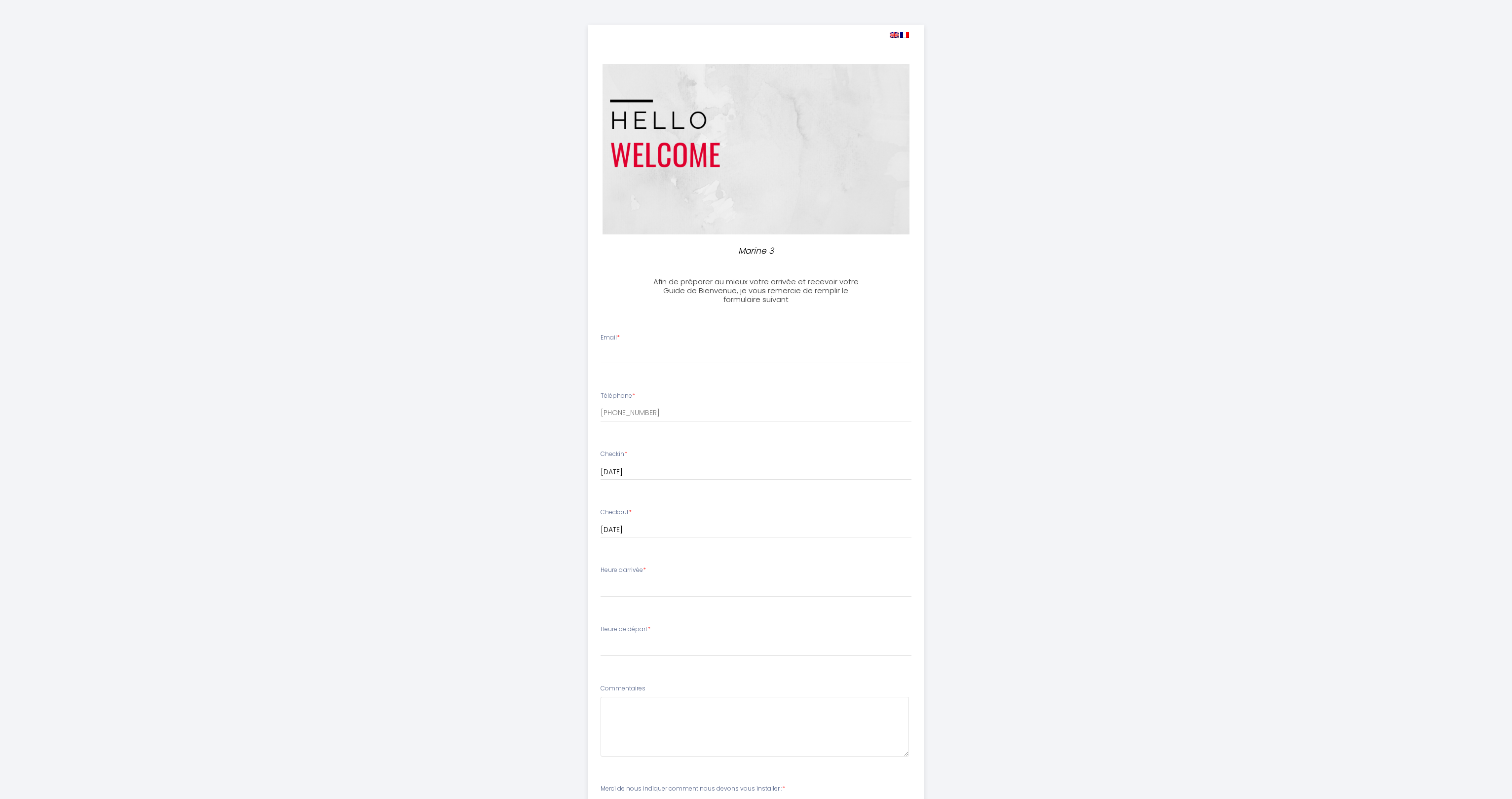
select select
click at [645, 339] on div "Email *" at bounding box center [752, 348] width 324 height 31
click at [640, 350] on input "Email *" at bounding box center [752, 355] width 312 height 18
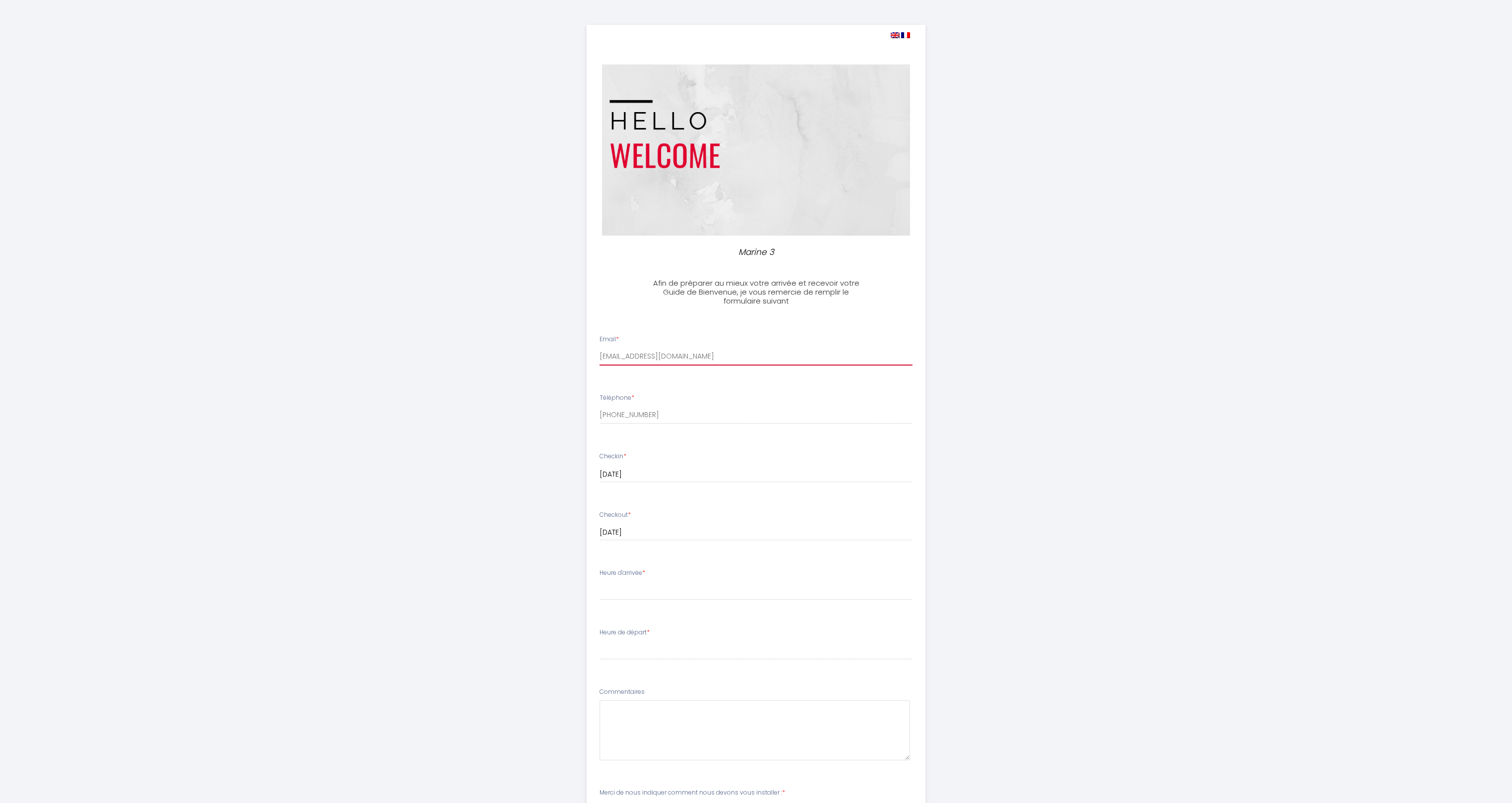
type input "[EMAIL_ADDRESS][DOMAIN_NAME]"
click at [680, 417] on input "[PHONE_NUMBER]" at bounding box center [756, 415] width 313 height 18
click at [644, 594] on select "16:00 16:30 17:00 17:30 18:00 18:30 19:00 19:30 20:00 20:30 21:00 21:30 22:00 2…" at bounding box center [756, 591] width 313 height 19
select select "17:00"
click at [599, 581] on select "16:00 16:30 17:00 17:30 18:00 18:30 19:00 19:30 20:00 20:30 21:00 21:30 22:00 2…" at bounding box center [756, 591] width 313 height 19
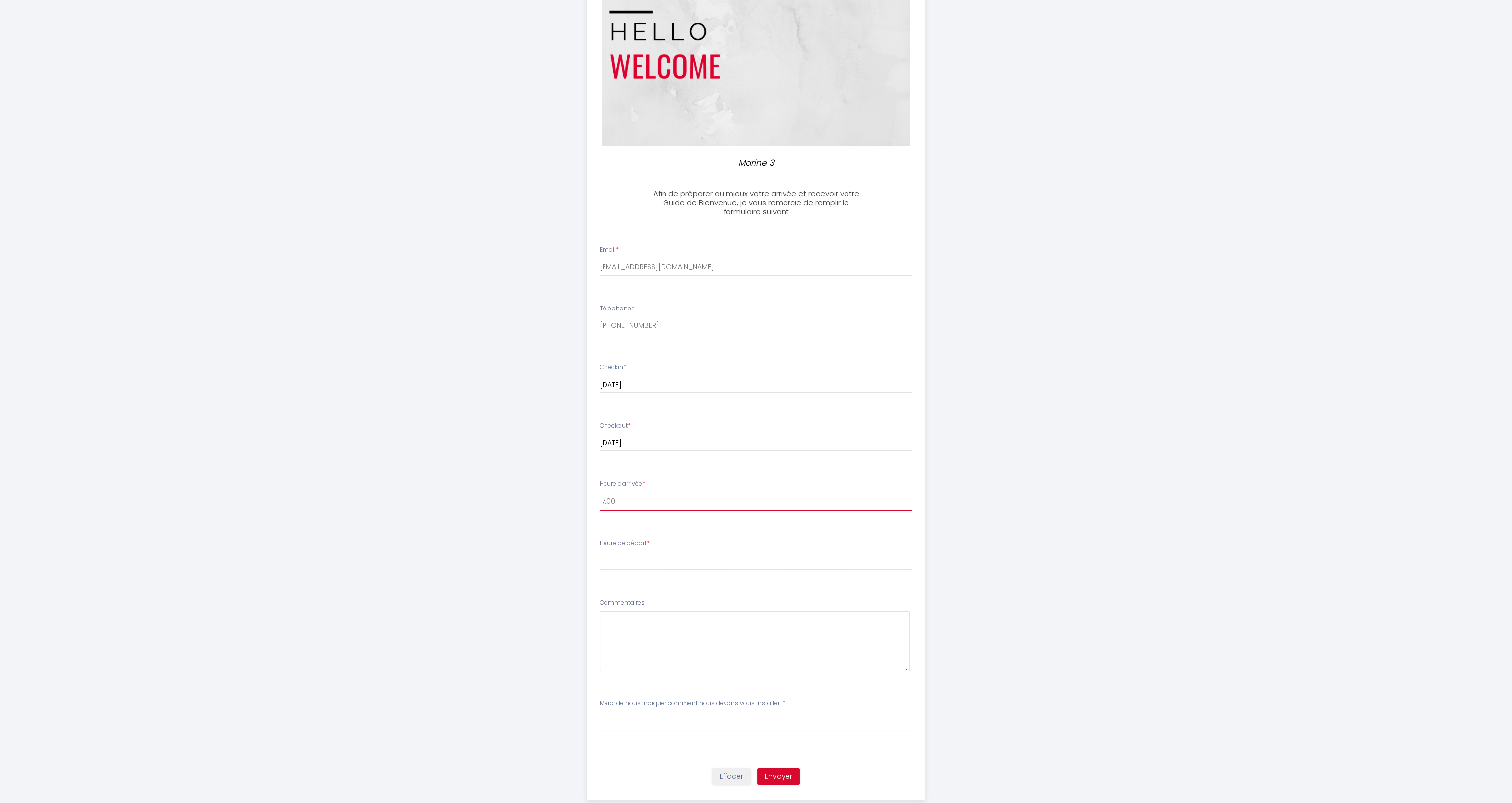
scroll to position [110, 0]
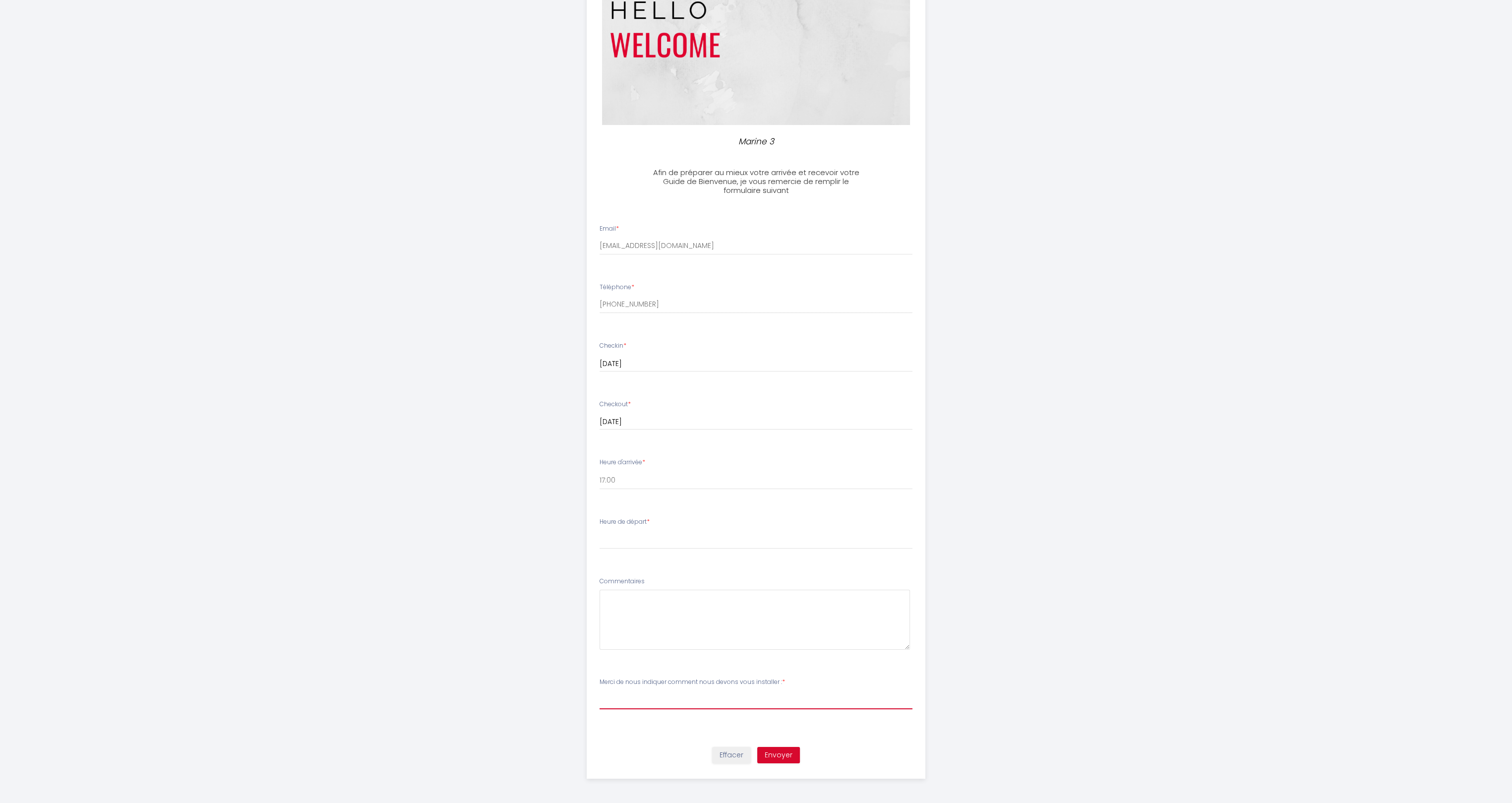
drag, startPoint x: 627, startPoint y: 706, endPoint x: 630, endPoint y: 701, distance: 5.8
click at [627, 704] on select "[PERSON_NAME] de nous indiquer comment nous devons vous installer : 1 lit doubl…" at bounding box center [756, 700] width 313 height 19
select select "1 lit double"
click at [599, 690] on select "[PERSON_NAME] de nous indiquer comment nous devons vous installer : 1 lit doubl…" at bounding box center [756, 700] width 313 height 19
click at [637, 533] on select "00:00 00:30 01:00 01:30 02:00 02:30 03:00 03:30 04:00 04:30 05:00 05:30 06:00 0…" at bounding box center [756, 540] width 313 height 19
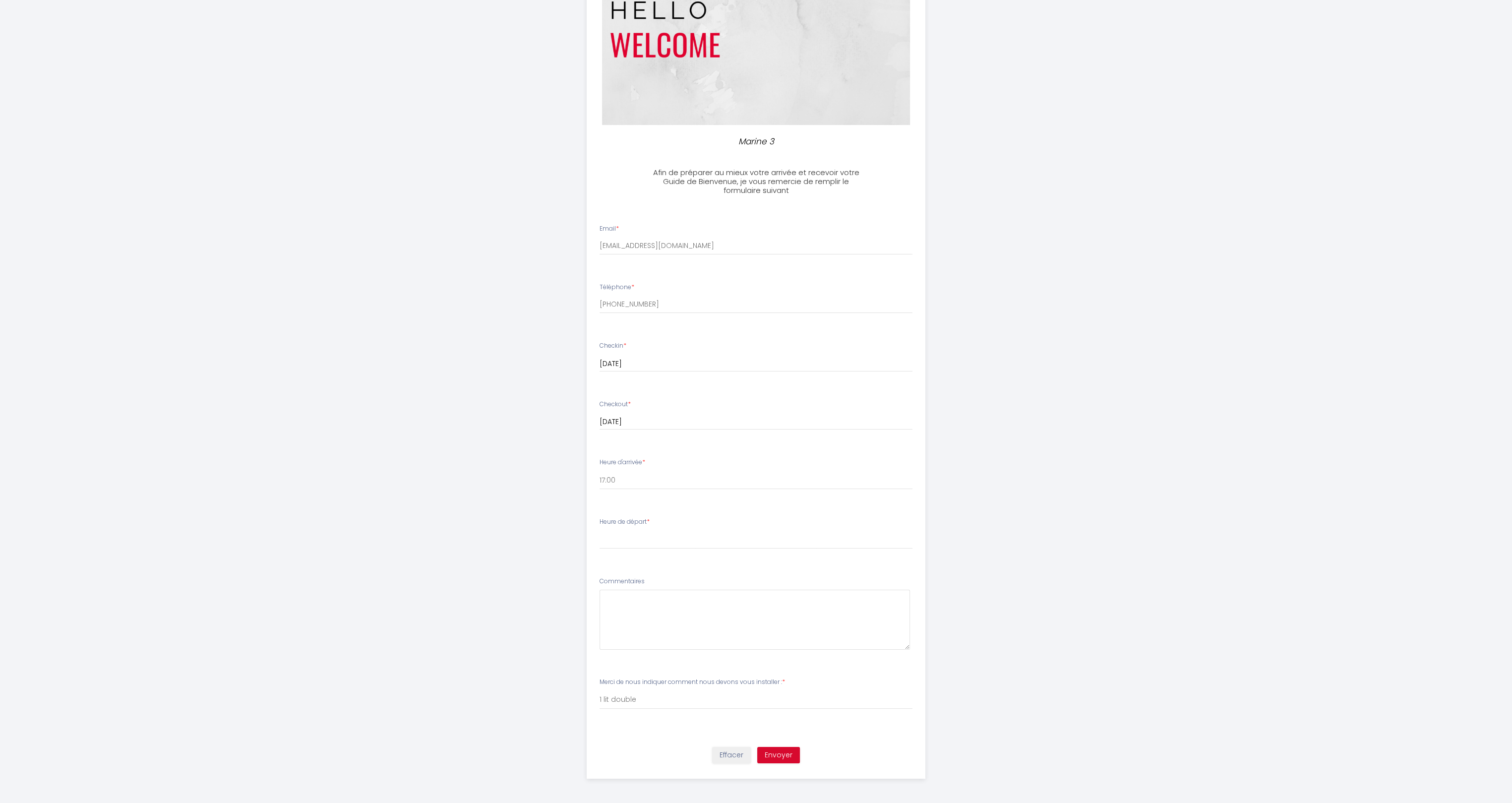
click at [524, 542] on div "Marine 3 Afin de préparer au mieux votre arrivée et recevoir votre Guide de Bie…" at bounding box center [756, 346] width 508 height 914
click at [91, 694] on div "Marine 3 Afin de préparer au mieux votre arrivée et recevoir votre Guide de Bie…" at bounding box center [756, 346] width 1512 height 914
click at [609, 530] on div "Heure de départ * 00:00 00:30 01:00 01:30 02:00 02:30 03:00 03:30 04:00 04:30 0…" at bounding box center [756, 533] width 313 height 32
click at [655, 527] on div "Heure de départ * 00:00 00:30 01:00 01:30 02:00 02:30 03:00 03:30 04:00 04:30 0…" at bounding box center [756, 533] width 313 height 32
click at [623, 540] on select "00:00 00:30 01:00 01:30 02:00 02:30 03:00 03:30 04:00 04:30 05:00 05:30 06:00 0…" at bounding box center [756, 540] width 313 height 19
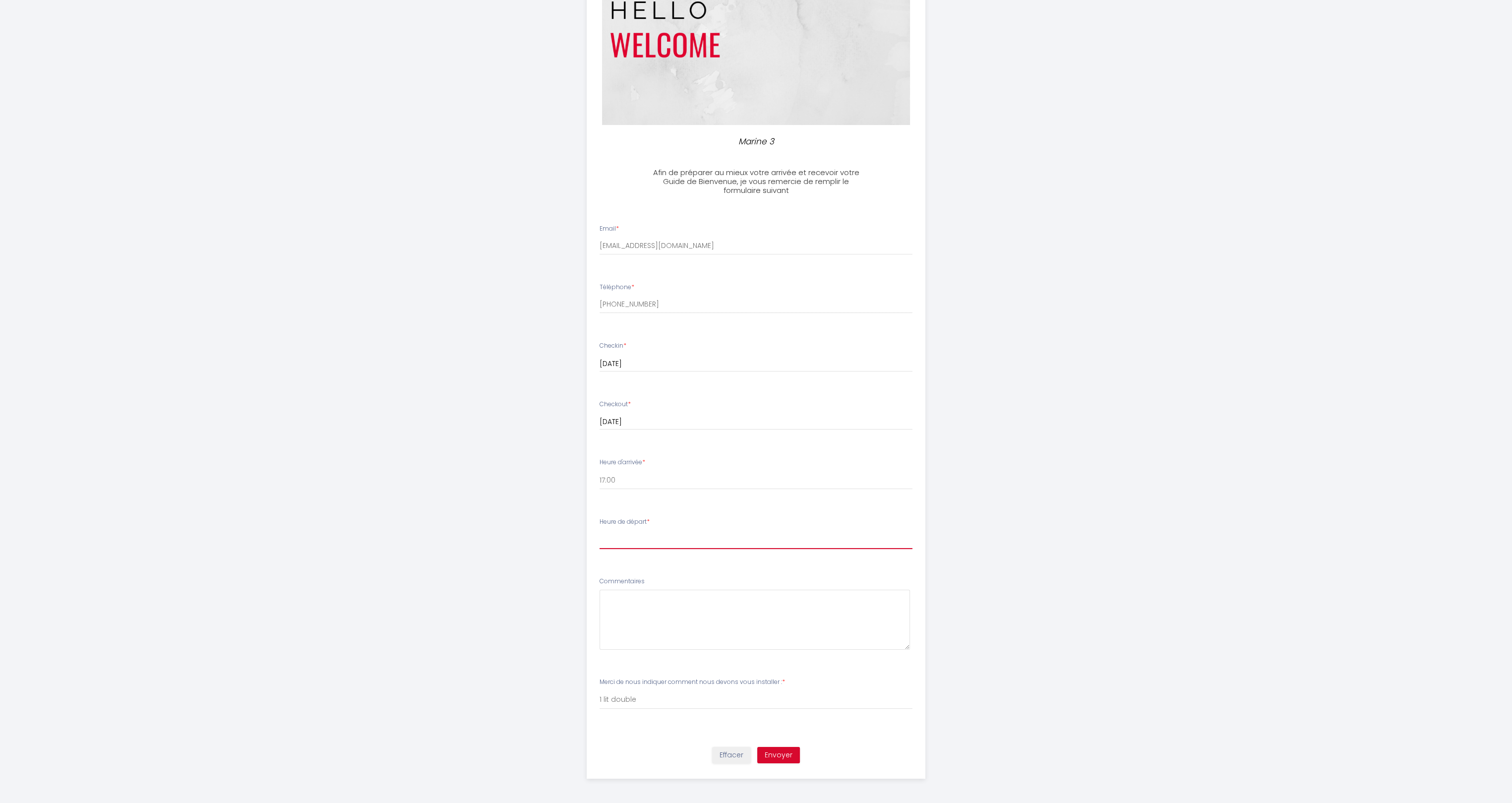
select select "10:00"
click at [599, 530] on select "00:00 00:30 01:00 01:30 02:00 02:30 03:00 03:30 04:00 04:30 05:00 05:30 06:00 0…" at bounding box center [756, 540] width 313 height 19
click at [607, 477] on select "16:00 16:30 17:00 17:30 18:00 18:30 19:00 19:30 20:00 20:30 21:00 21:30 22:00 2…" at bounding box center [756, 480] width 313 height 19
select select "16:00"
click at [599, 471] on select "16:00 16:30 17:00 17:30 18:00 18:30 19:00 19:30 20:00 20:30 21:00 21:30 22:00 2…" at bounding box center [756, 480] width 313 height 19
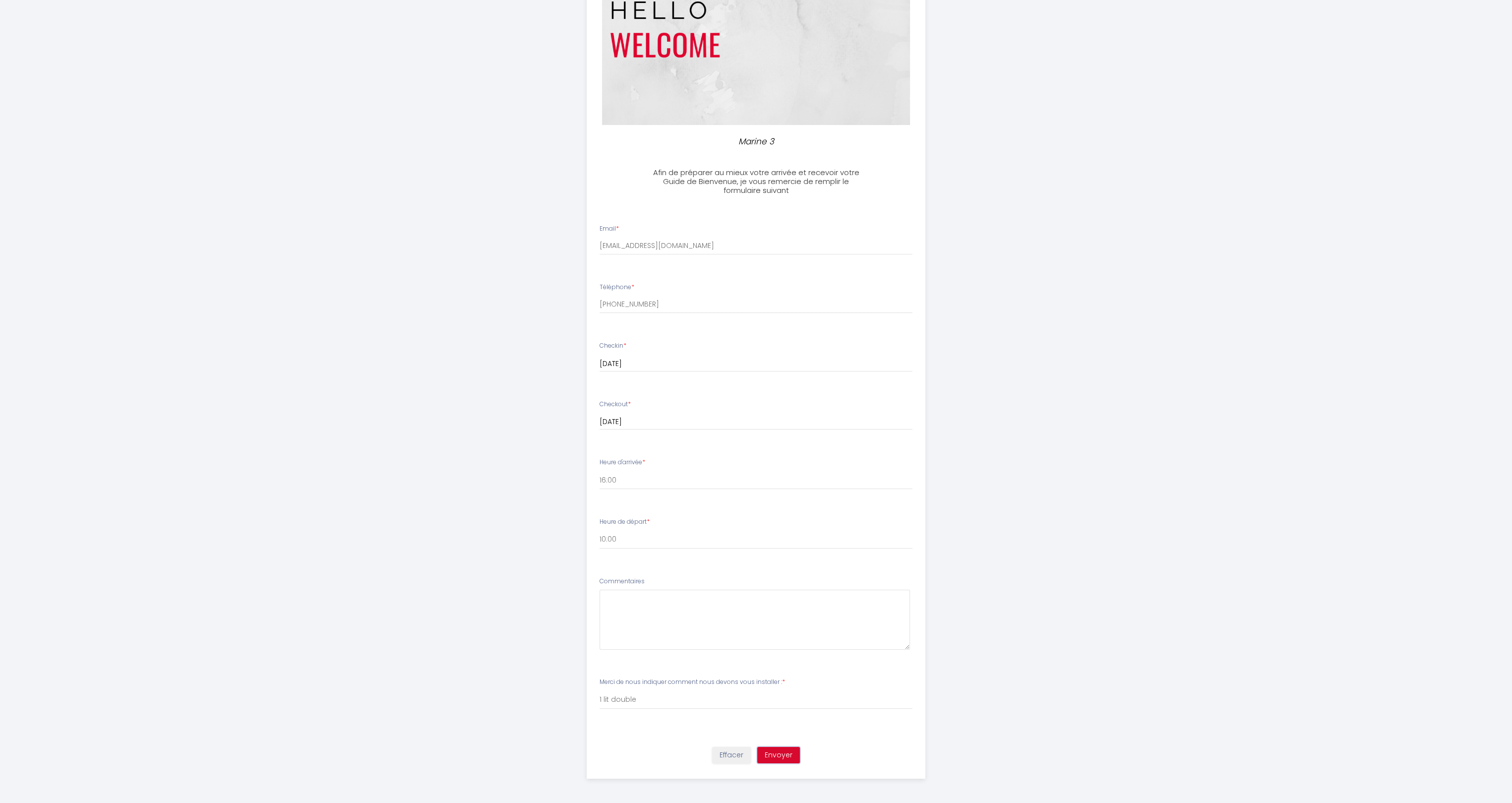
click at [789, 753] on button "Envoyer" at bounding box center [779, 755] width 42 height 17
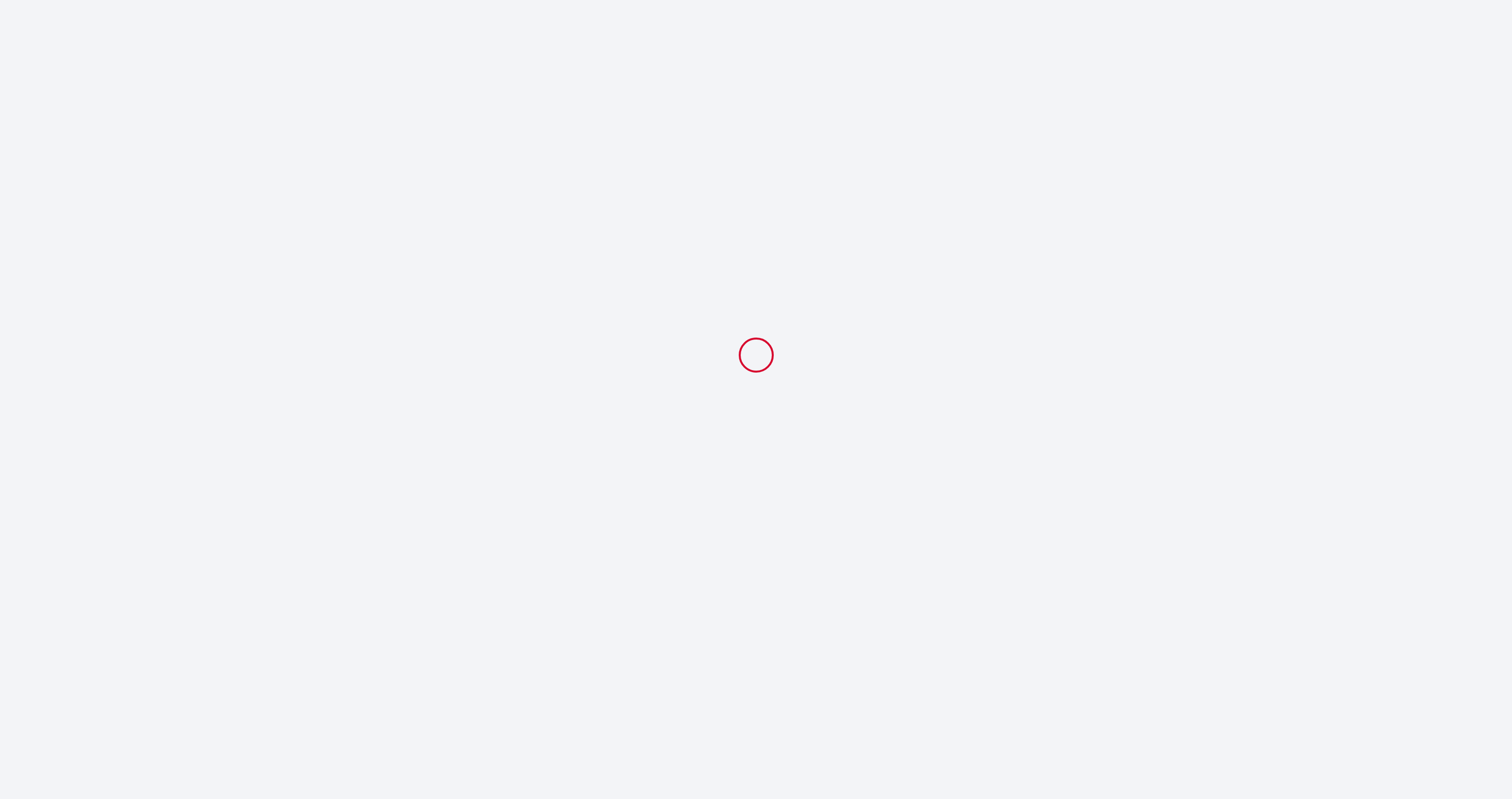
select select "10:00"
select select "1 lit double"
